Goal: Find specific page/section: Find specific page/section

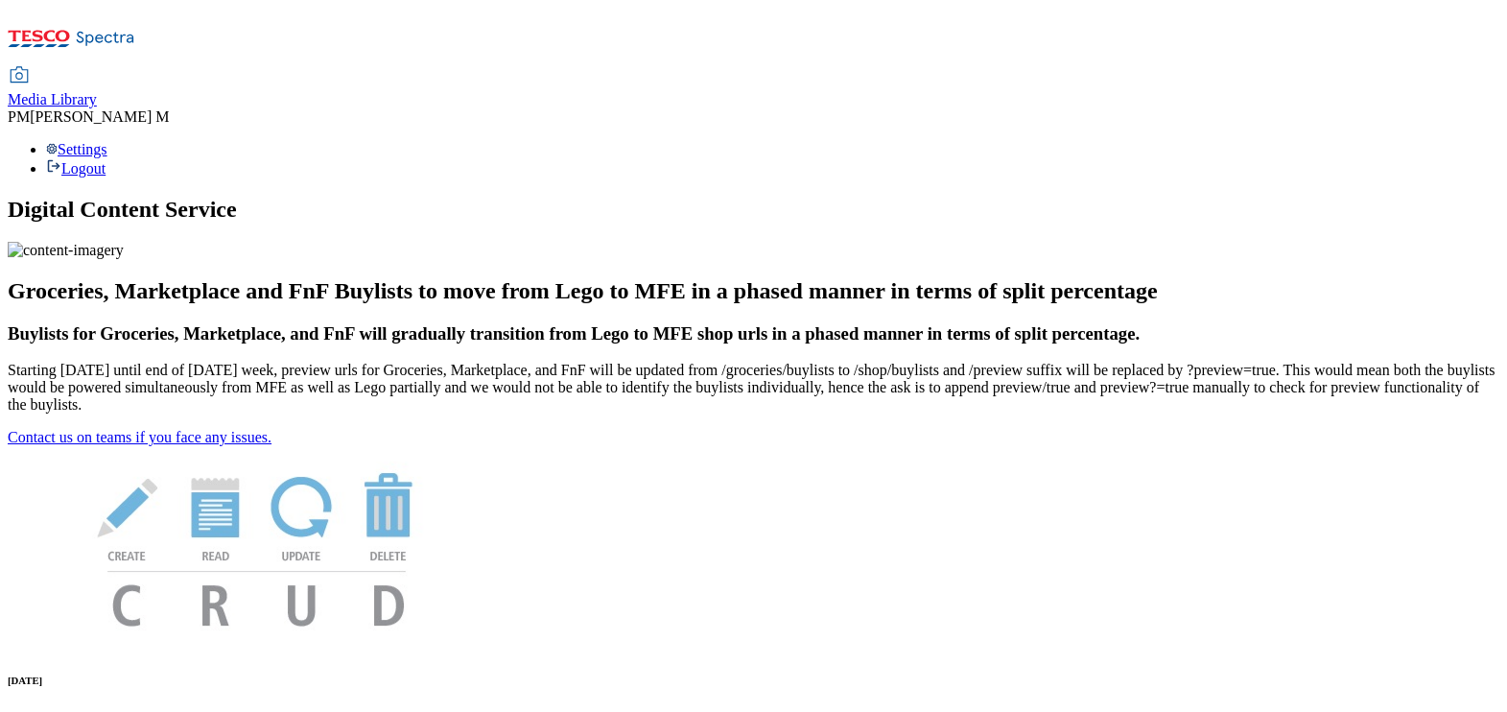
click at [97, 91] on span "Media Library" at bounding box center [52, 99] width 89 height 16
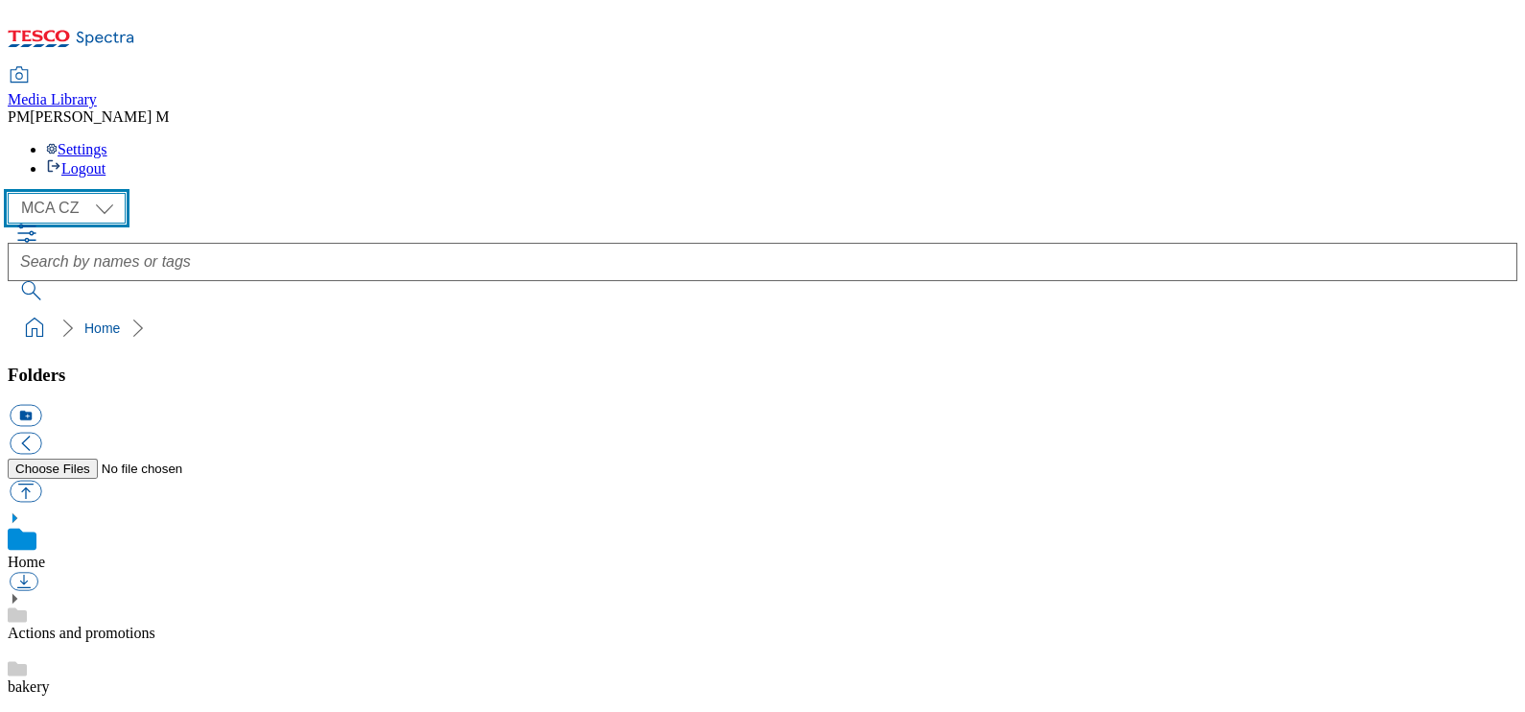
click at [110, 193] on select "MCA CZ MCA HU MCA SK" at bounding box center [67, 208] width 118 height 31
select select "flare-mca-hu"
click at [12, 193] on select "MCA CZ MCA HU MCA SK" at bounding box center [67, 208] width 118 height 31
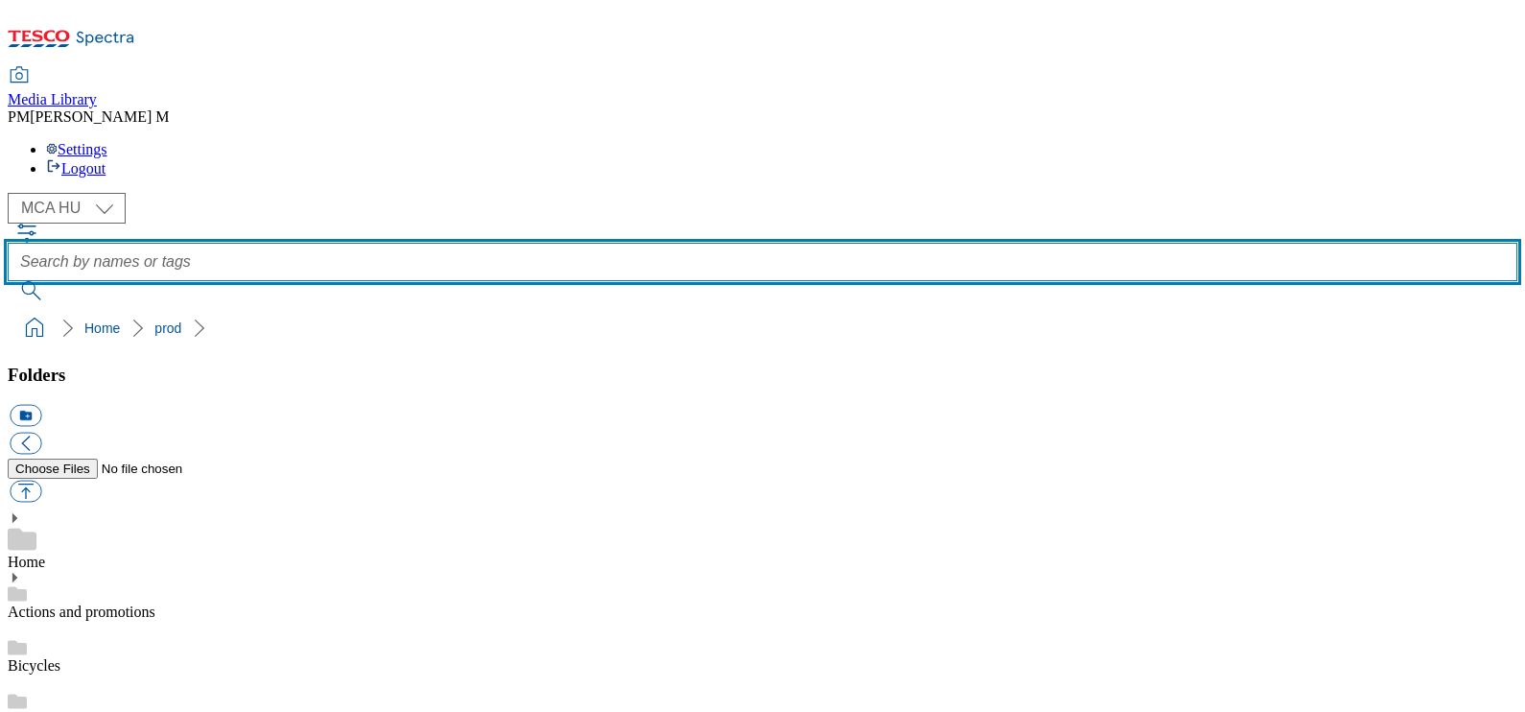
click at [601, 243] on input "text" at bounding box center [763, 262] width 1510 height 38
type input "j10_1697"
click at [8, 281] on button "submit" at bounding box center [33, 290] width 50 height 19
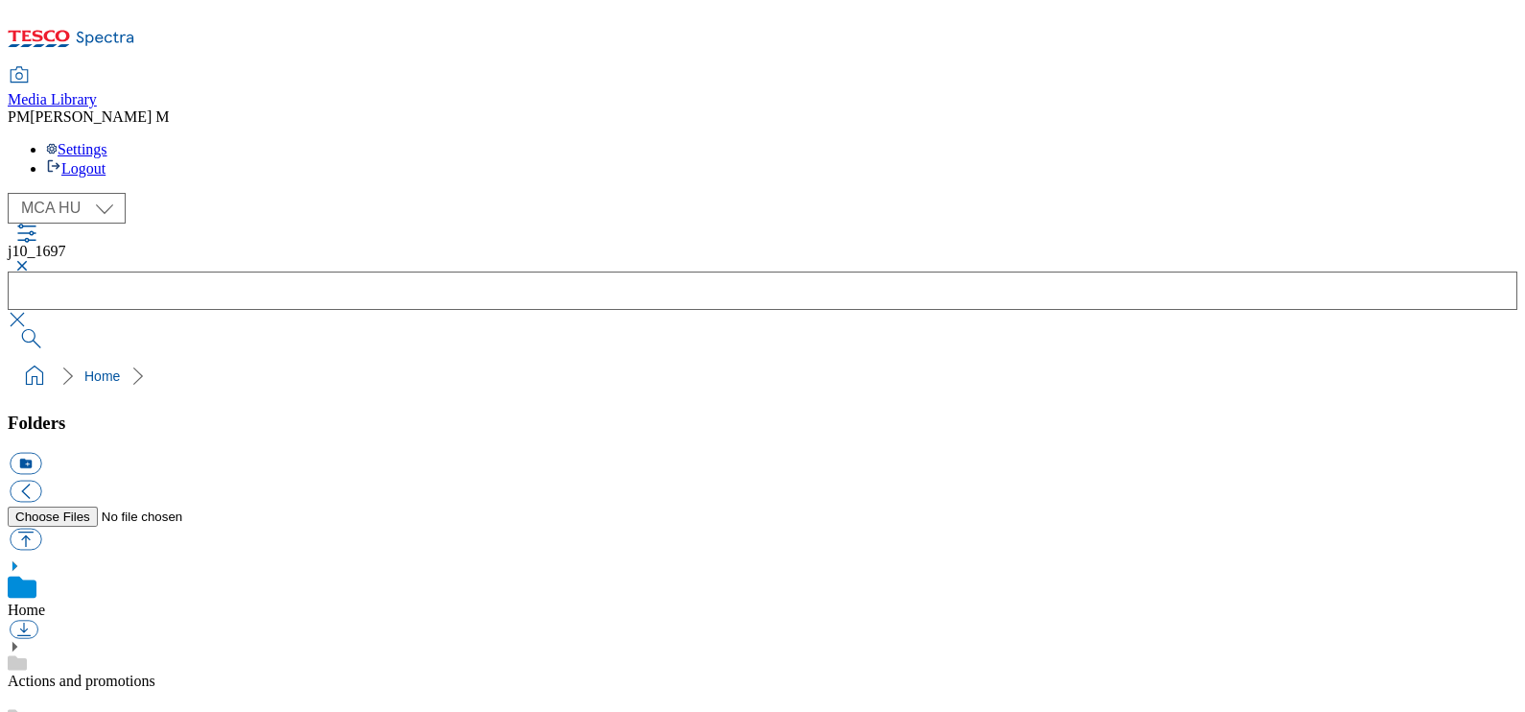
click at [31, 260] on button "button" at bounding box center [19, 266] width 23 height 12
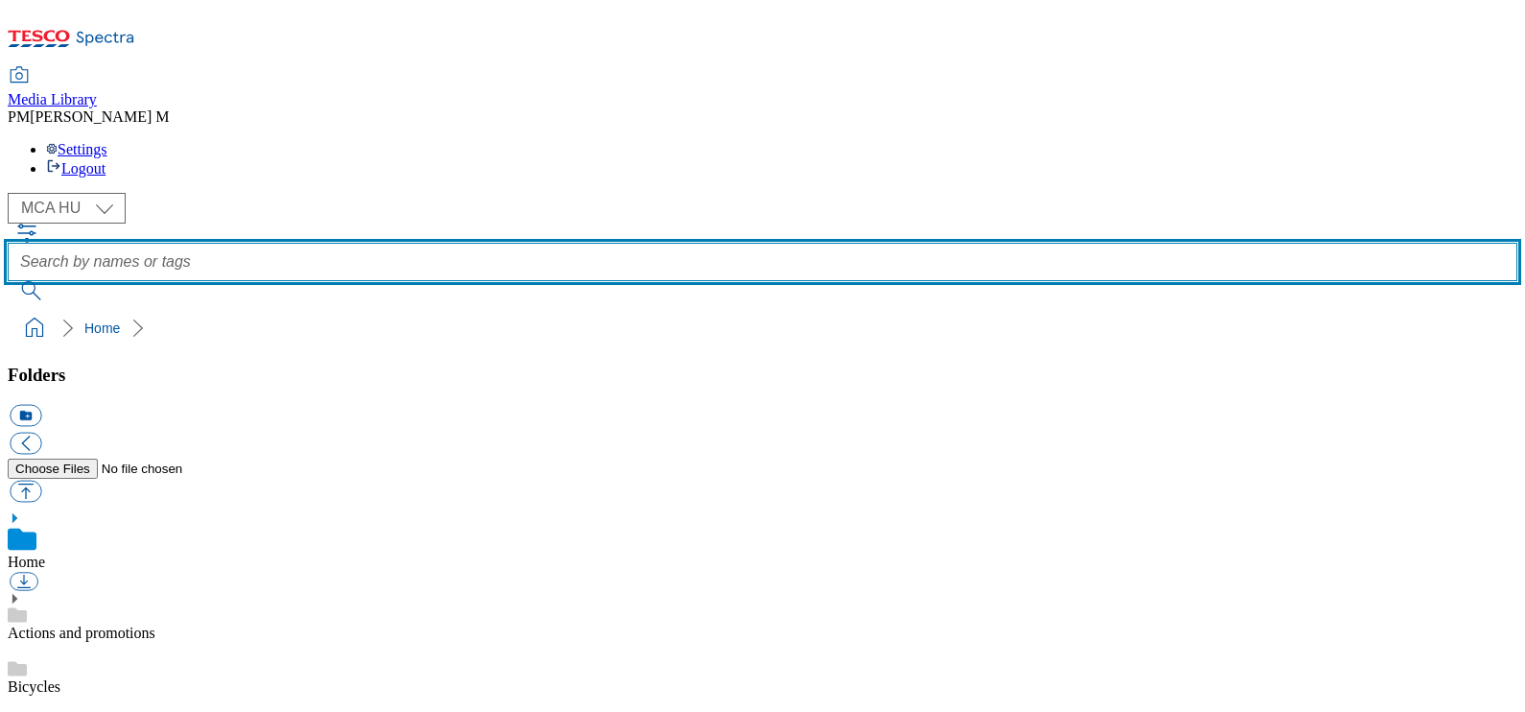
click at [601, 243] on input "text" at bounding box center [763, 262] width 1510 height 38
type input "j10_1698"
click at [8, 281] on button "submit" at bounding box center [33, 290] width 50 height 19
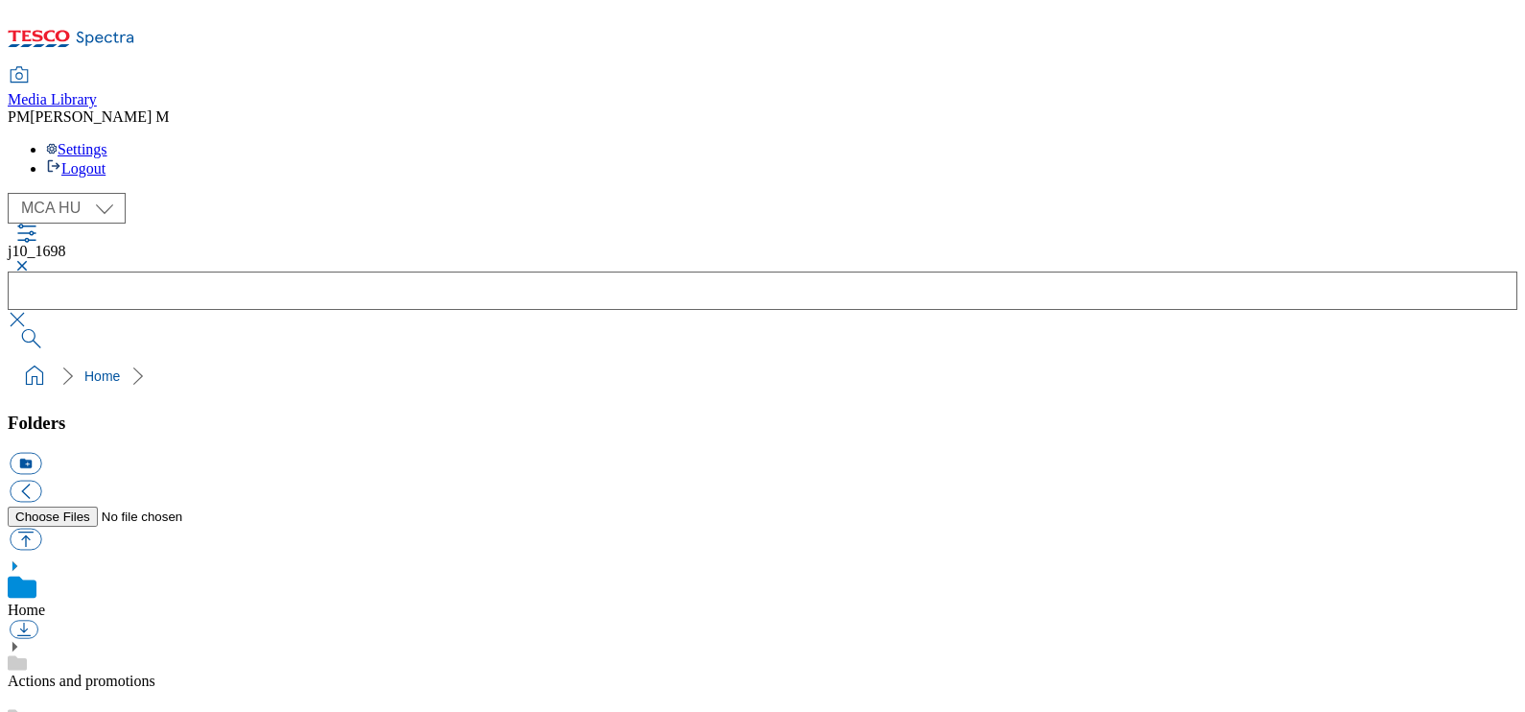
click at [31, 260] on button "button" at bounding box center [19, 266] width 23 height 12
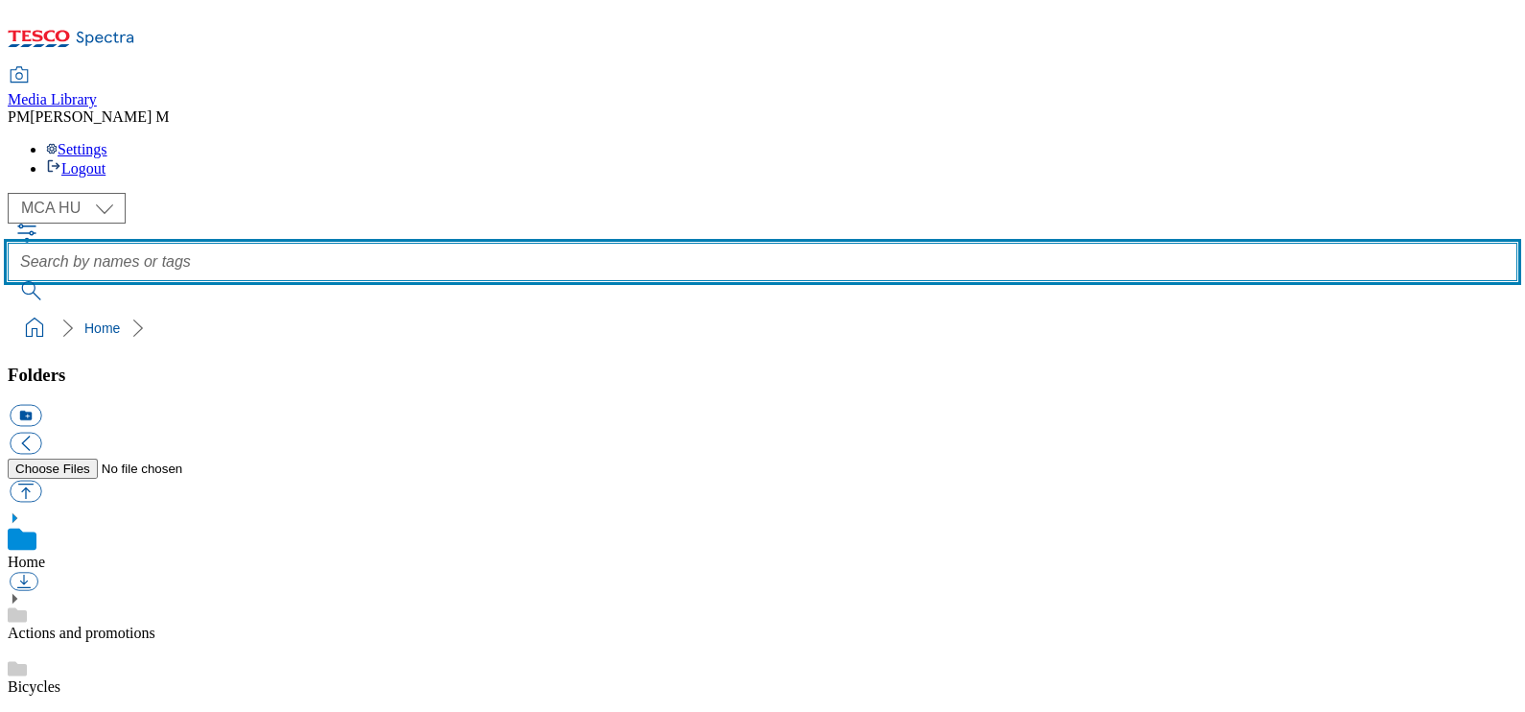
click at [595, 243] on input "text" at bounding box center [763, 262] width 1510 height 38
type input "j10_1699"
click at [8, 281] on button "submit" at bounding box center [33, 290] width 50 height 19
